Goal: Task Accomplishment & Management: Use online tool/utility

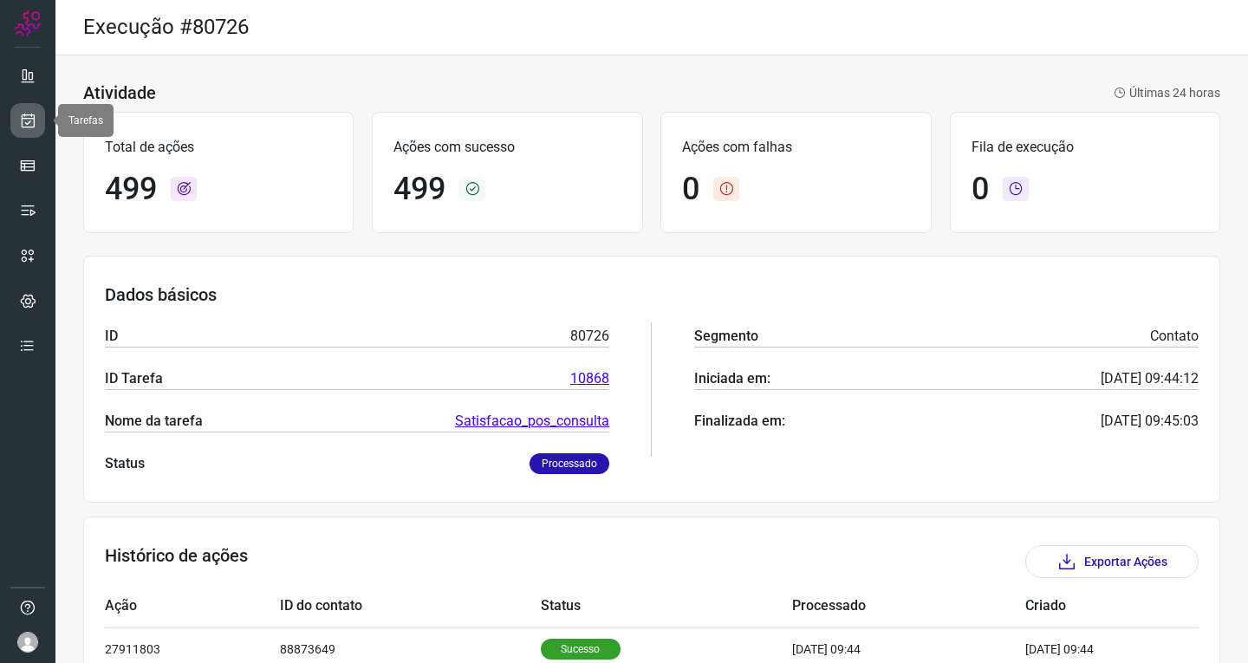
click at [33, 122] on icon at bounding box center [28, 120] width 18 height 17
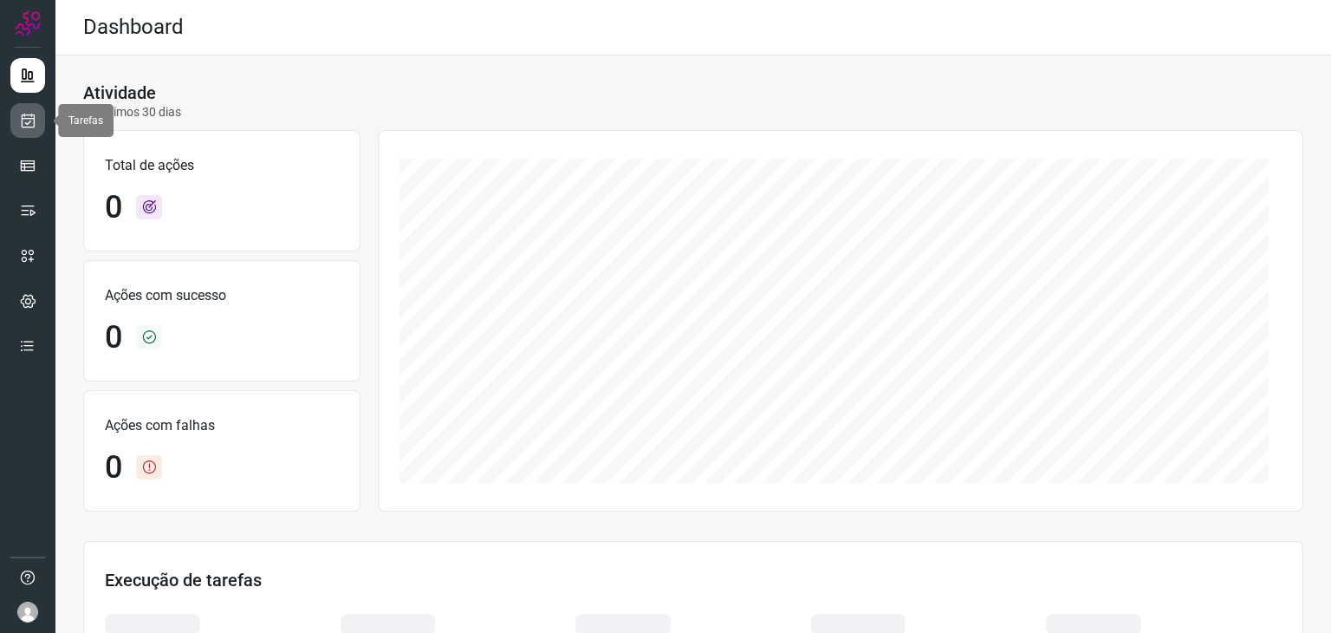
click at [37, 116] on link at bounding box center [27, 120] width 35 height 35
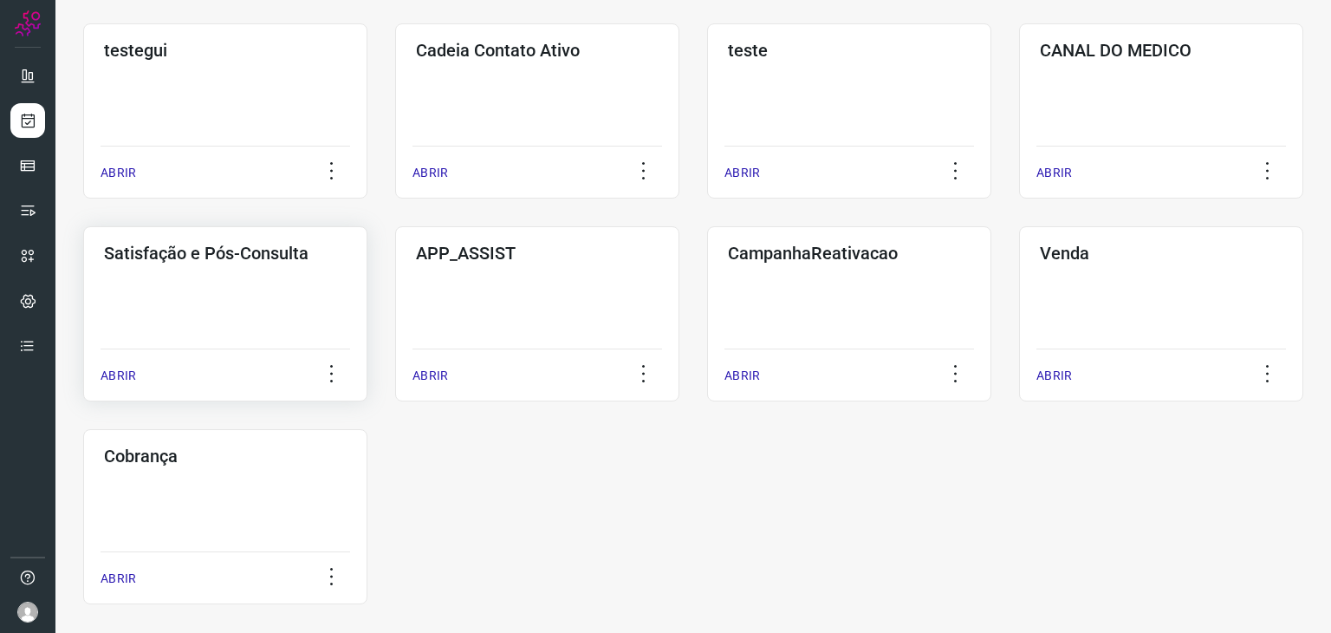
click at [395, 332] on div "Satisfação e Pós-Consulta ABRIR" at bounding box center [537, 313] width 284 height 175
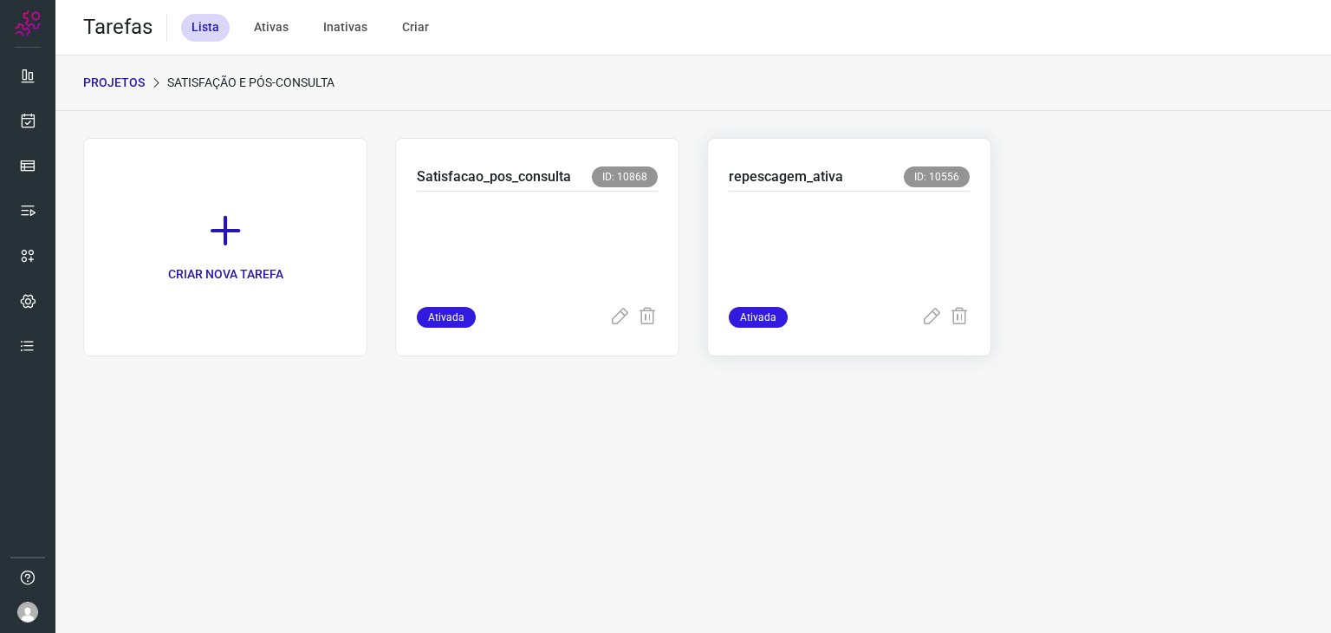
click at [749, 243] on p at bounding box center [849, 245] width 241 height 87
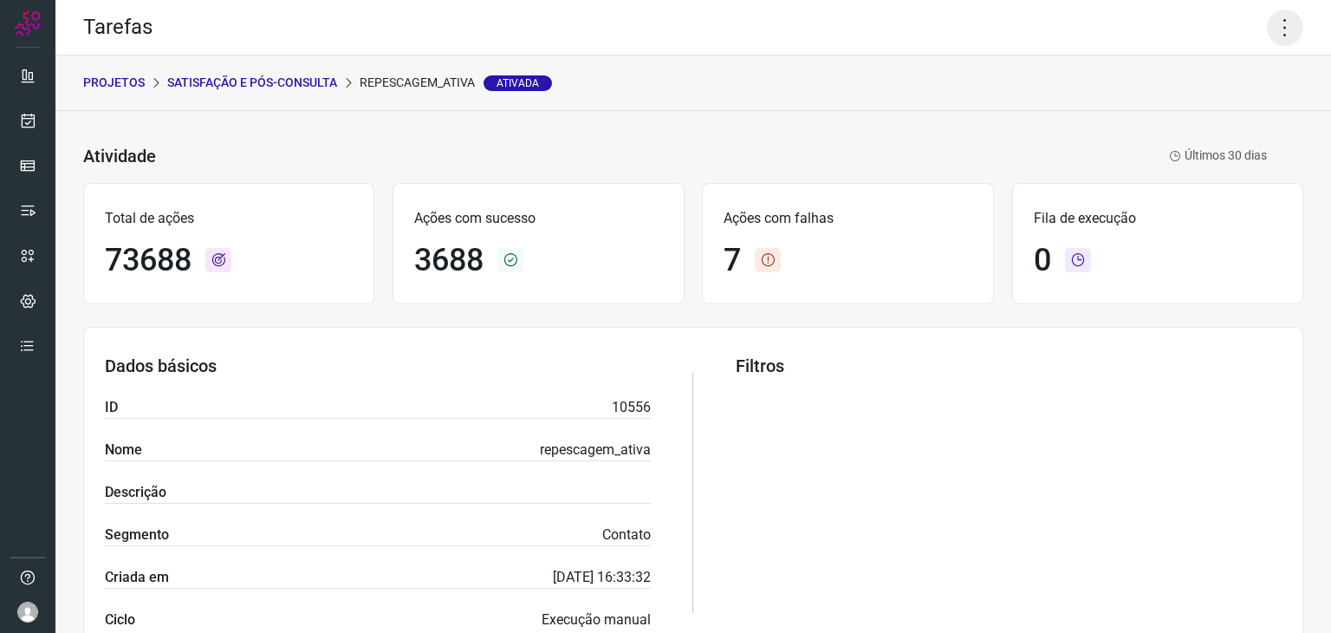
click at [1271, 27] on icon at bounding box center [1285, 28] width 36 height 36
click at [1175, 113] on li "Executar" at bounding box center [1211, 114] width 158 height 28
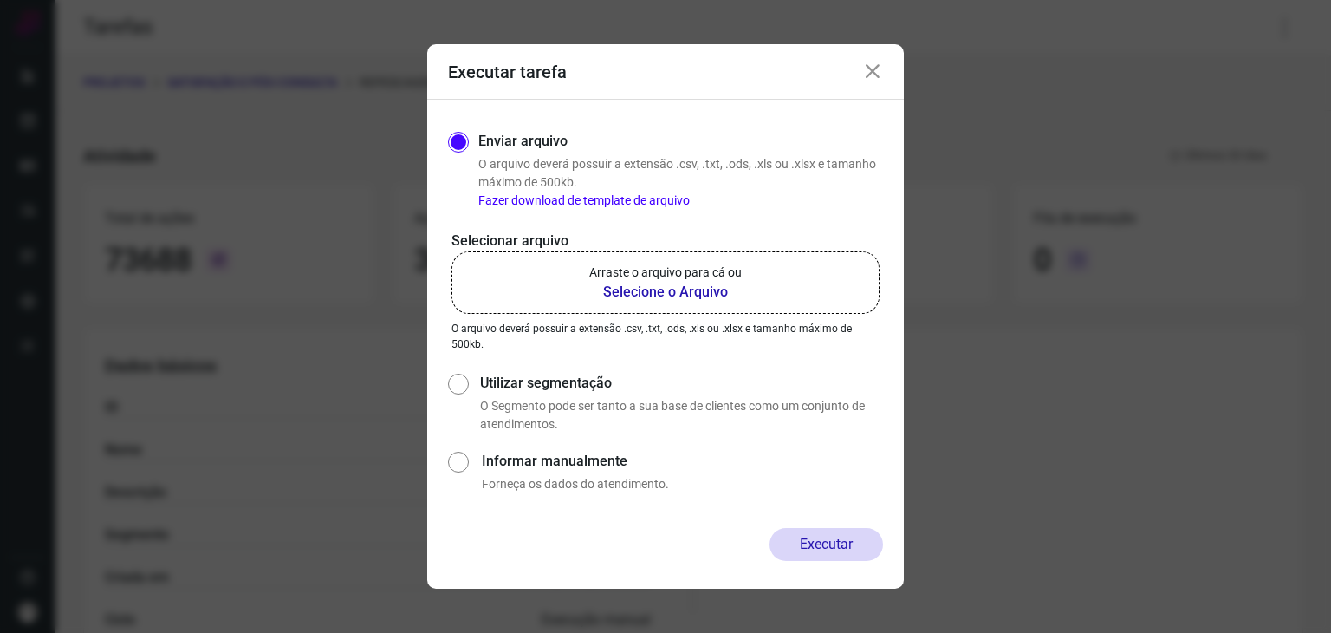
click at [673, 268] on p "Arraste o arquivo para cá ou" at bounding box center [665, 272] width 153 height 18
click at [0, 0] on input "Arraste o arquivo para cá ou Selecione o Arquivo" at bounding box center [0, 0] width 0 height 0
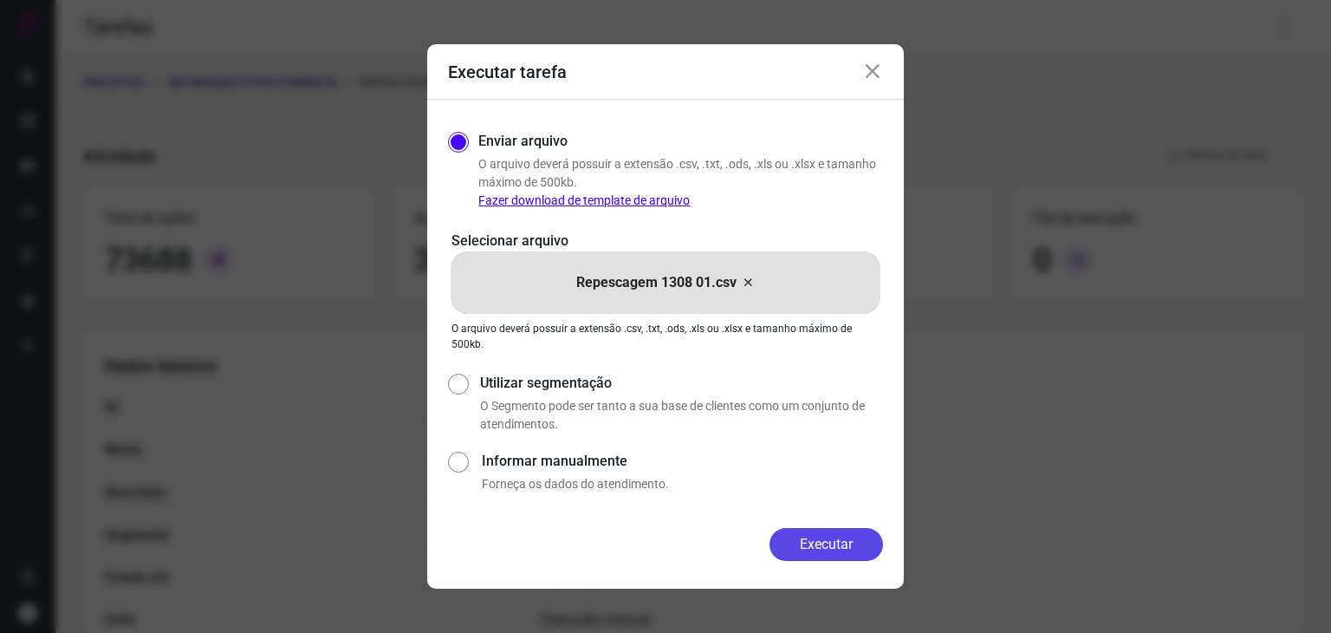
click at [803, 532] on button "Executar" at bounding box center [827, 544] width 114 height 33
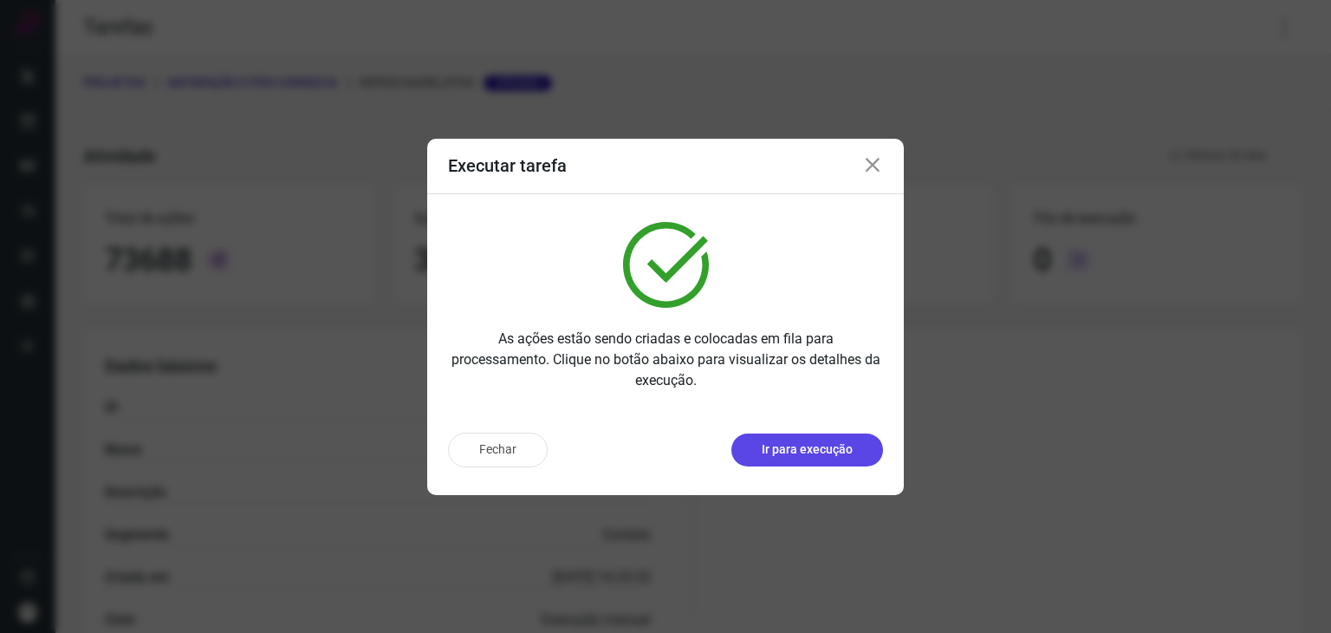
click at [825, 464] on button "Ir para execução" at bounding box center [807, 449] width 152 height 33
